Goal: Navigation & Orientation: Find specific page/section

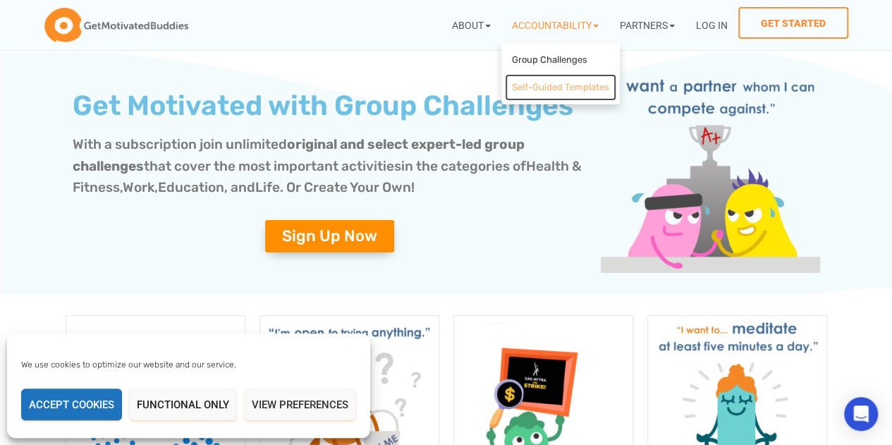
click at [556, 92] on link "Self-Guided Templates" at bounding box center [560, 88] width 111 height 28
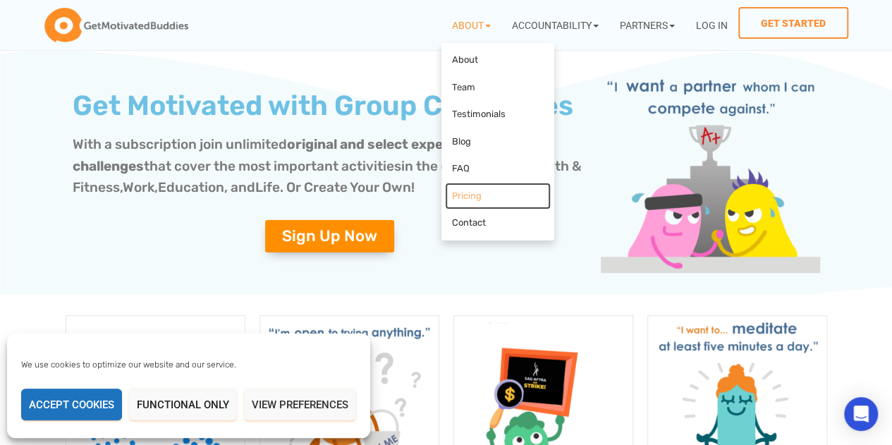
click at [454, 202] on link "Pricing" at bounding box center [498, 197] width 106 height 28
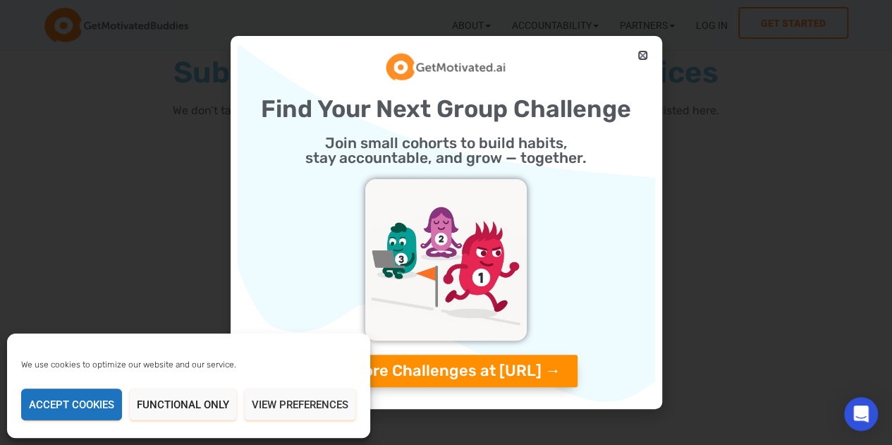
click at [643, 54] on icon "Close" at bounding box center [643, 55] width 11 height 11
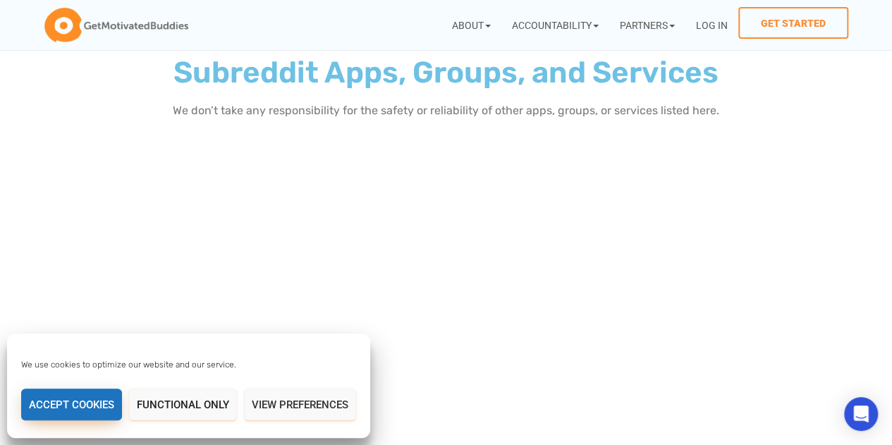
click at [94, 406] on button "Accept cookies" at bounding box center [71, 405] width 101 height 32
